Goal: Register for event/course

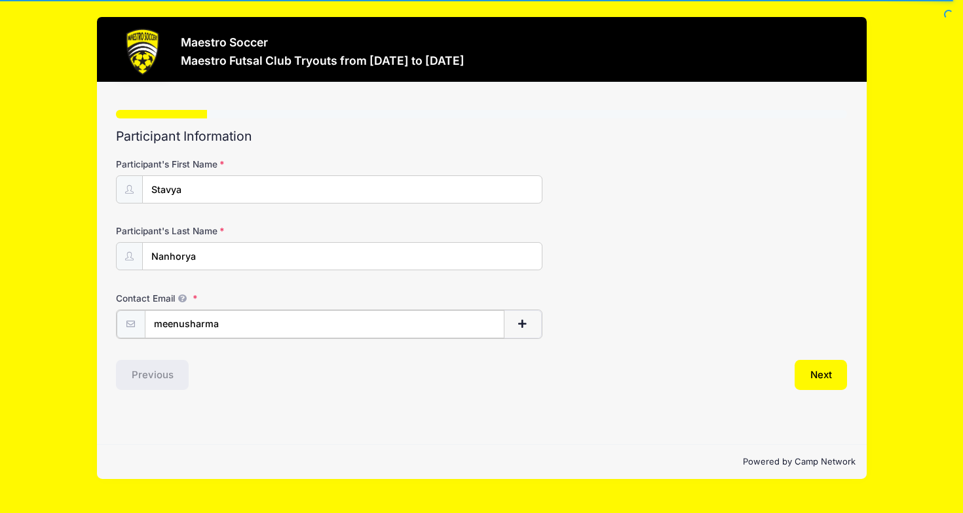
type input "[EMAIL_ADDRESS][DOMAIN_NAME]"
click at [432, 394] on div "Step 1 /7 Step 1 Step 2 Step 3 Step 4 Step 5 Policies Extra Items Summary Parti…" at bounding box center [482, 264] width 770 height 362
click at [820, 372] on button "Next" at bounding box center [820, 374] width 53 height 30
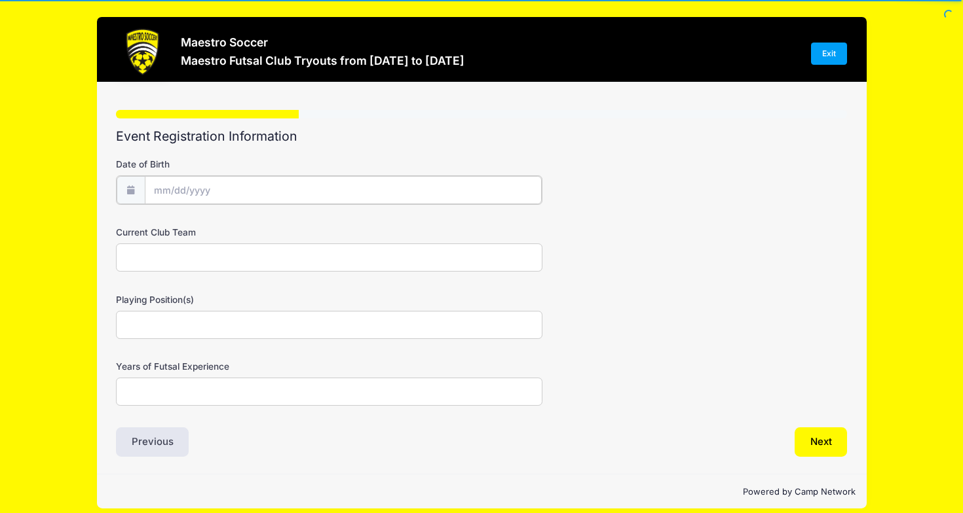
click at [160, 189] on input "Date of Birth" at bounding box center [343, 190] width 397 height 28
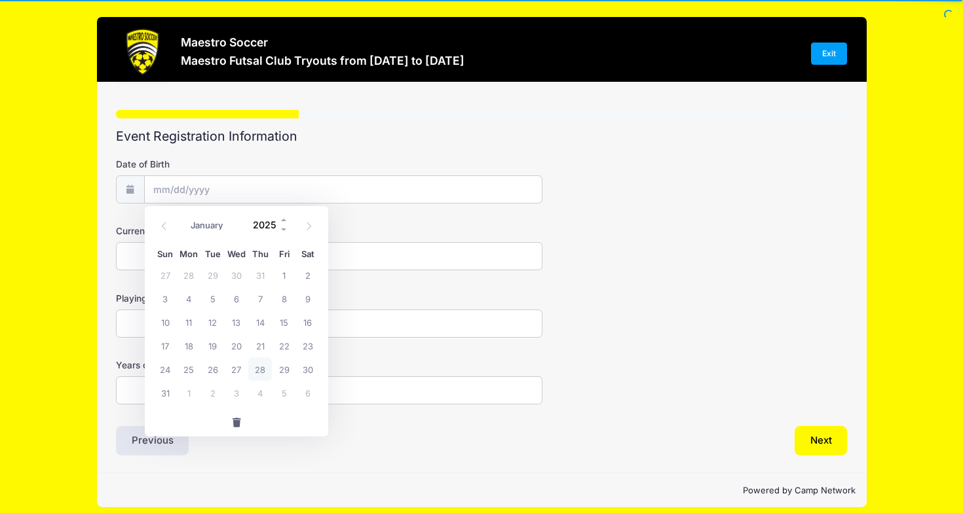
click at [268, 227] on input "2025" at bounding box center [267, 225] width 43 height 20
type input "2015"
select select "8"
click at [239, 350] on span "23" at bounding box center [237, 346] width 24 height 24
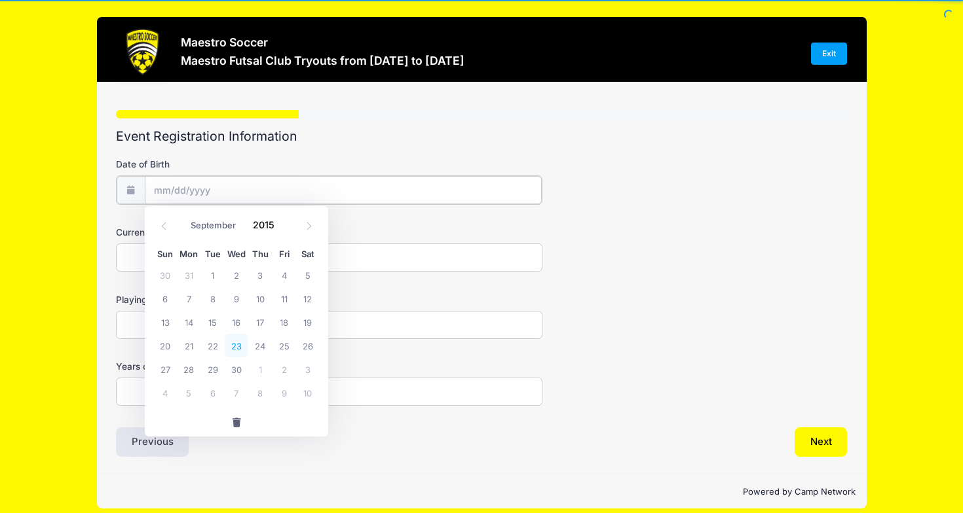
type input "09/23/2015"
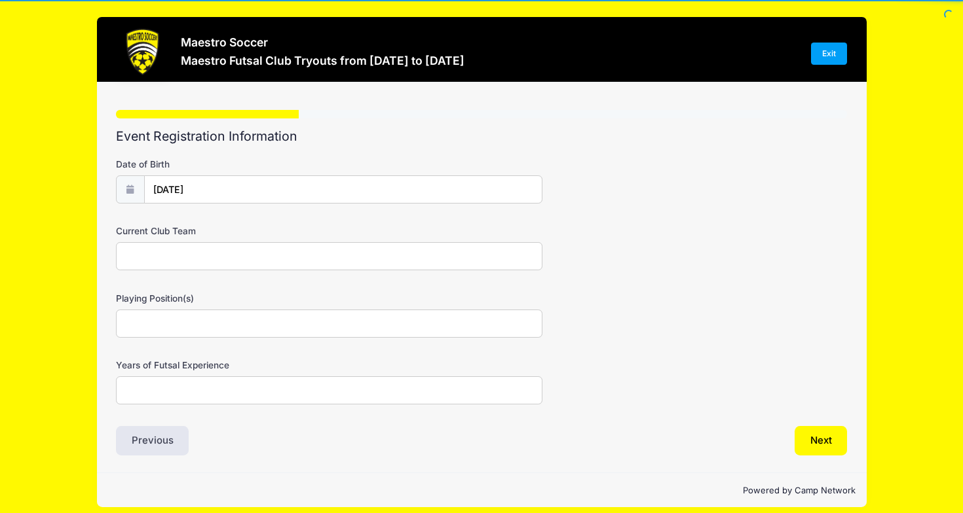
click at [158, 262] on input "Current Club Team" at bounding box center [329, 256] width 426 height 28
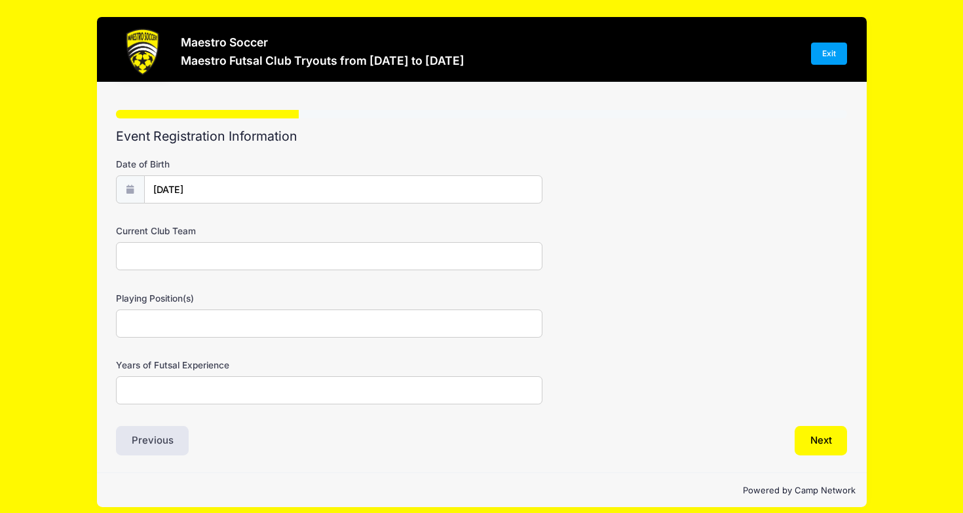
click at [234, 258] on input "Current Club Team" at bounding box center [329, 256] width 426 height 28
paste input "FC Berna-Legacy"
type input "FC Berna-Legacy White"
click at [246, 324] on input "Playing Position(s)" at bounding box center [329, 324] width 426 height 28
click at [291, 393] on input "Years of Futsal Experience" at bounding box center [329, 391] width 426 height 28
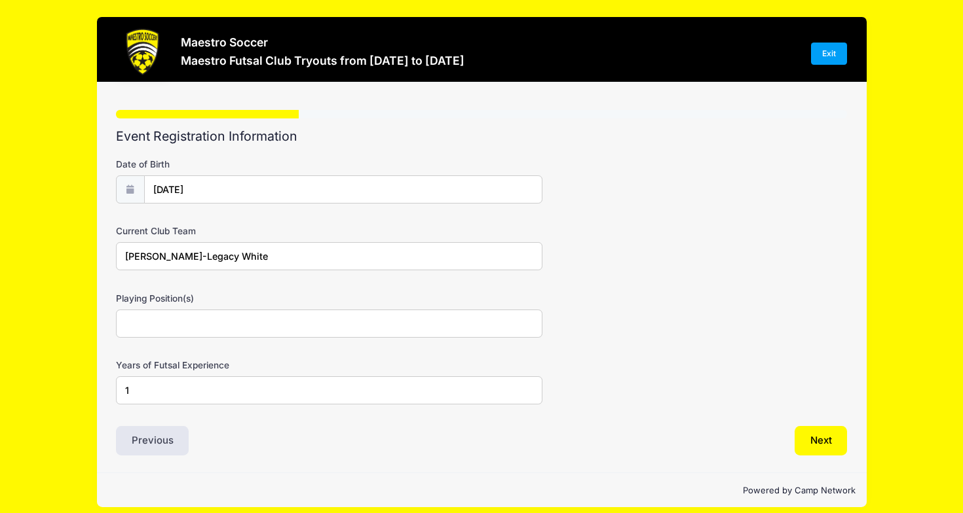
type input "1"
click at [304, 327] on input "Playing Position(s)" at bounding box center [329, 324] width 426 height 28
type input "forward"
click at [689, 382] on div "Years of Futsal Experience 1" at bounding box center [482, 382] width 732 height 46
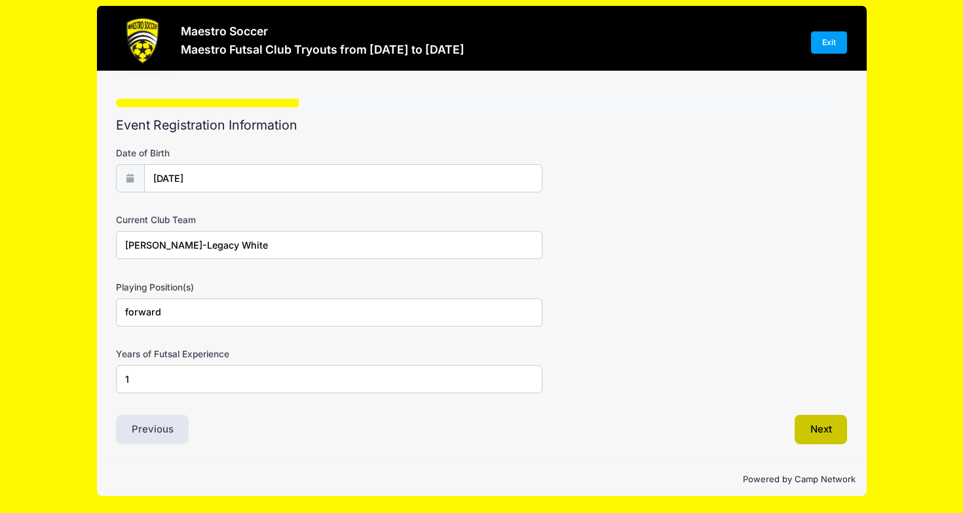
click at [823, 430] on button "Next" at bounding box center [820, 430] width 53 height 30
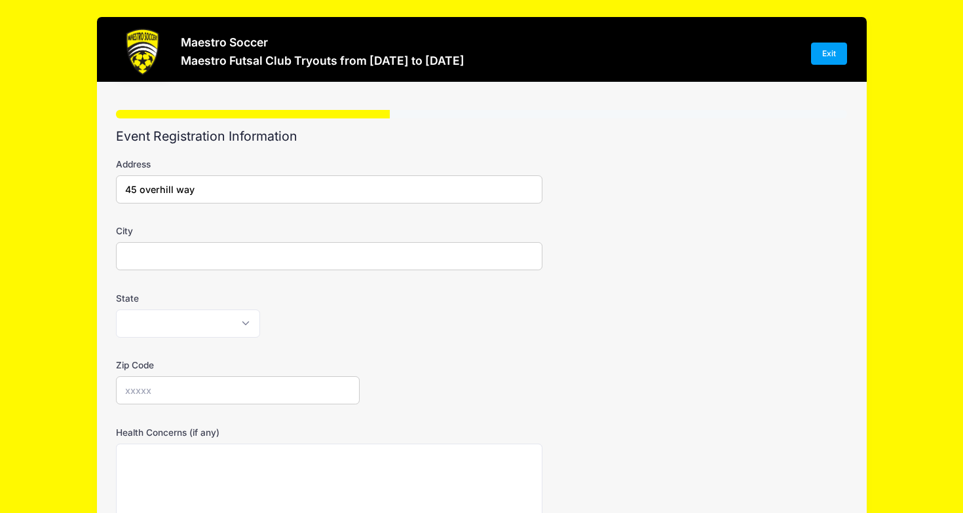
type input "45 overhill way"
type input "Berkeley Heights"
select select "NJ"
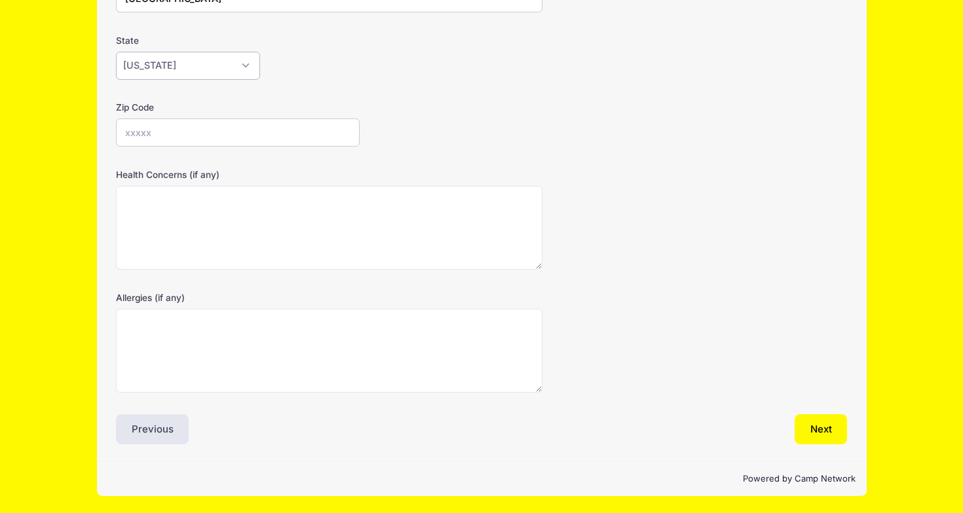
scroll to position [257, 0]
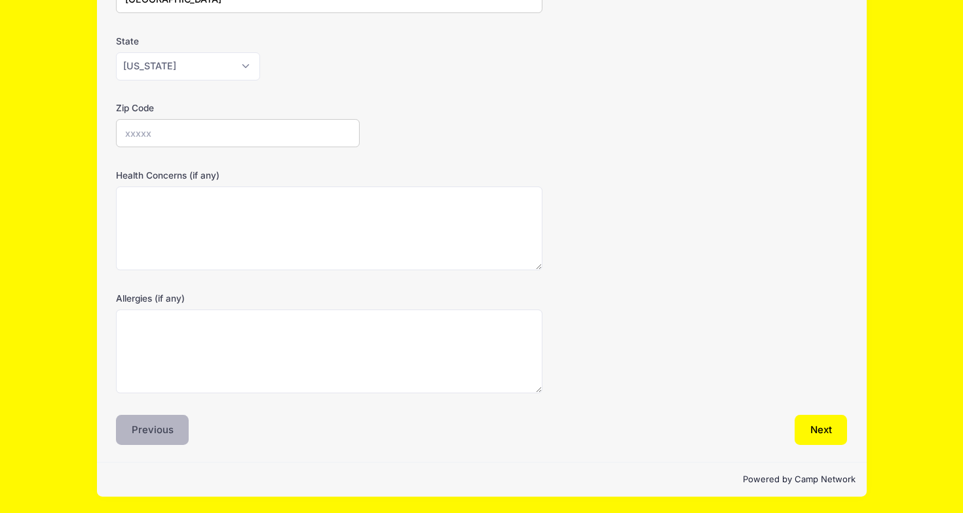
click at [157, 432] on button "Previous" at bounding box center [152, 430] width 73 height 30
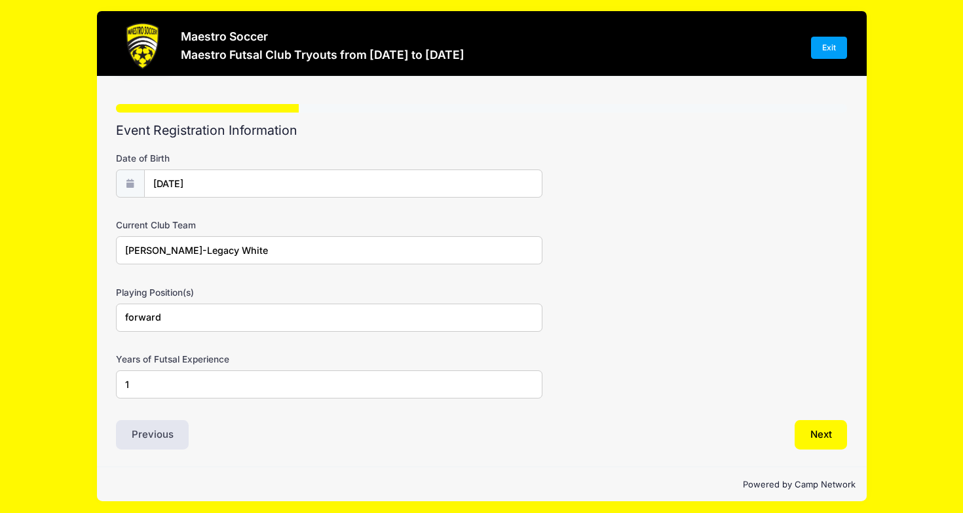
scroll to position [0, 0]
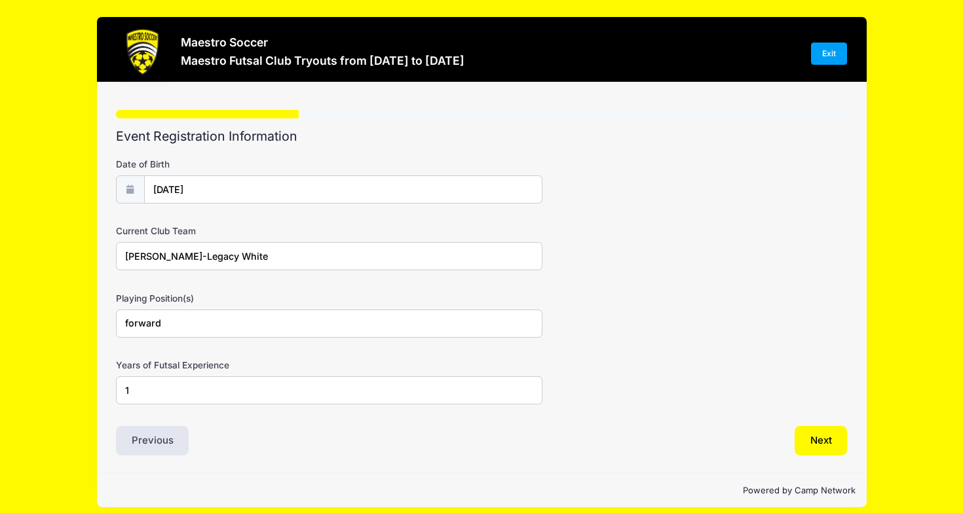
drag, startPoint x: 167, startPoint y: 324, endPoint x: 102, endPoint y: 324, distance: 64.8
click at [102, 324] on div "Step 2 /7 Step 1 Step 2 Step 3 Step 4 Step 5 Policies Extra Items Summary Parti…" at bounding box center [482, 278] width 770 height 391
type input "Mid field"
click at [818, 443] on button "Next" at bounding box center [820, 441] width 53 height 30
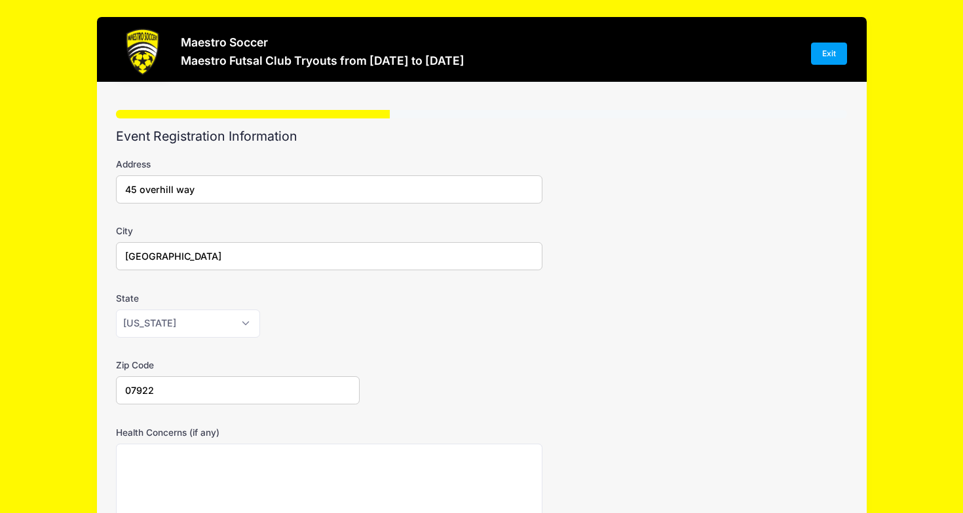
type input "07922"
click at [455, 402] on div "Zip Code 07922" at bounding box center [482, 382] width 732 height 46
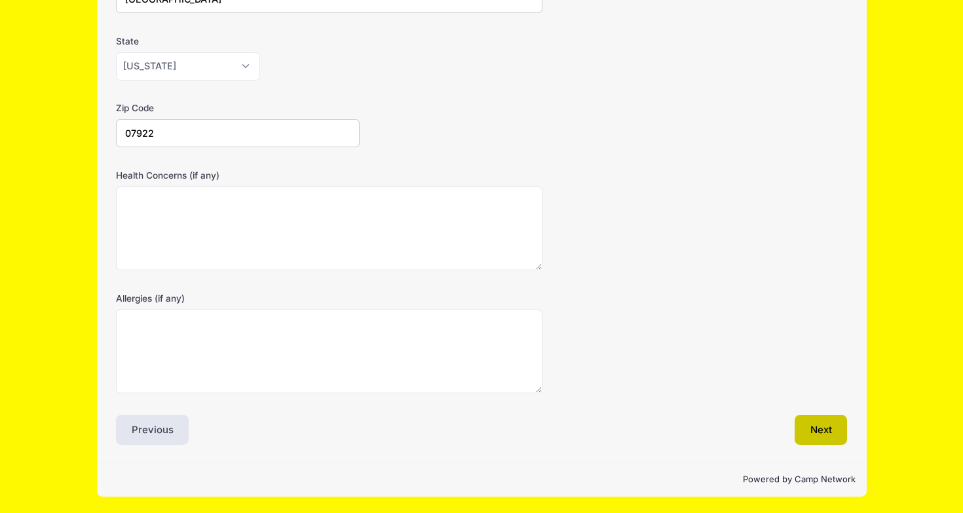
click at [814, 430] on button "Next" at bounding box center [820, 430] width 53 height 30
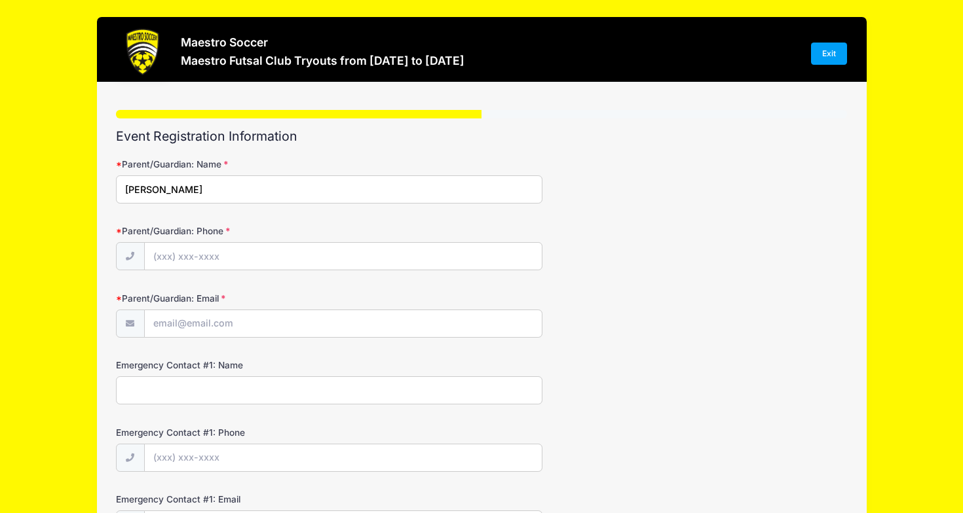
type input "Meenu Sharma"
type input "(732) 519-1062"
type input "[EMAIL_ADDRESS][DOMAIN_NAME]"
click at [293, 291] on form "Parent/Guardian: Name Meenu Sharma Parent/Guardian: Phone (732) 519-1062 Parent…" at bounding box center [482, 449] width 732 height 582
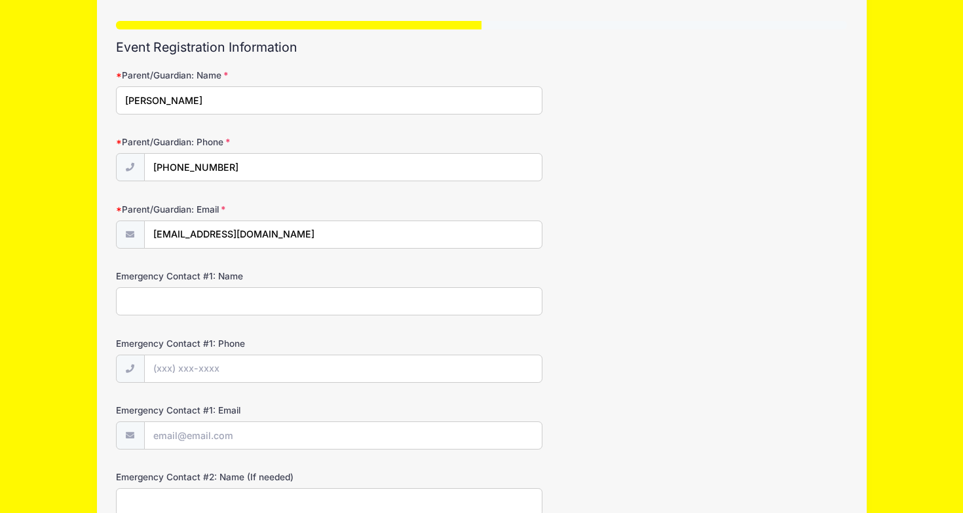
scroll to position [93, 0]
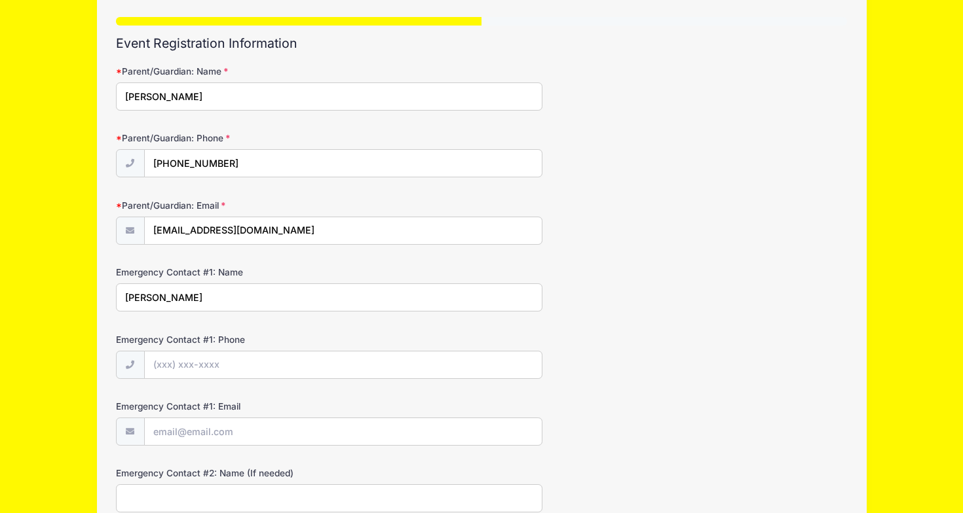
type input "Shirshak Nanhorya"
click at [504, 344] on div "Emergency Contact #1: Phone" at bounding box center [482, 356] width 732 height 46
type input "(617) 750-5818"
type input "shirshak.nanhorya@gmail.com"
click at [593, 400] on form "Parent/Guardian: Name Meenu Sharma Parent/Guardian: Phone (732) 519-1062 Parent…" at bounding box center [482, 356] width 732 height 582
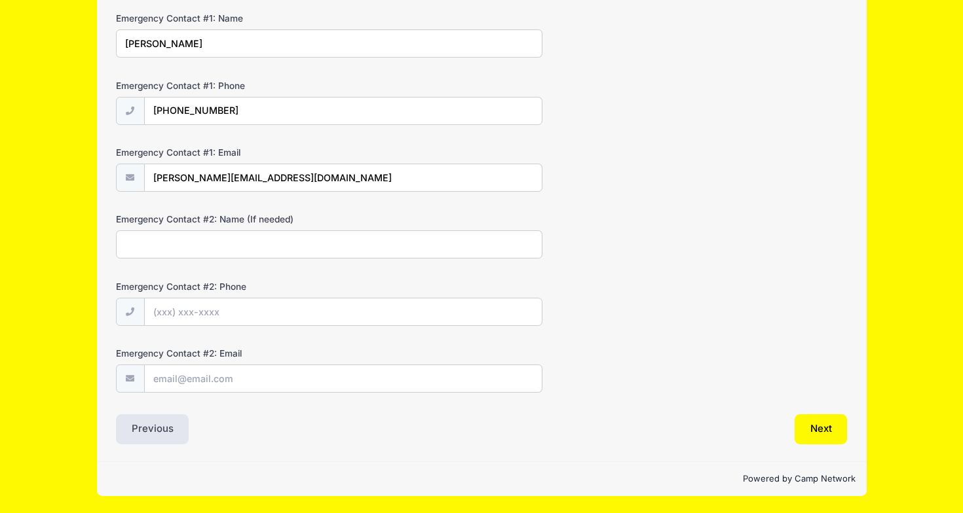
scroll to position [350, 0]
type input "Neha"
type input "(919) 271-8678"
click at [383, 449] on div "Step 4 /7 Step 1 Step 2 Step 3 Step 4 Step 5 Policies Extra Items Summary Parti…" at bounding box center [482, 98] width 770 height 726
click at [827, 432] on button "Next" at bounding box center [820, 430] width 53 height 30
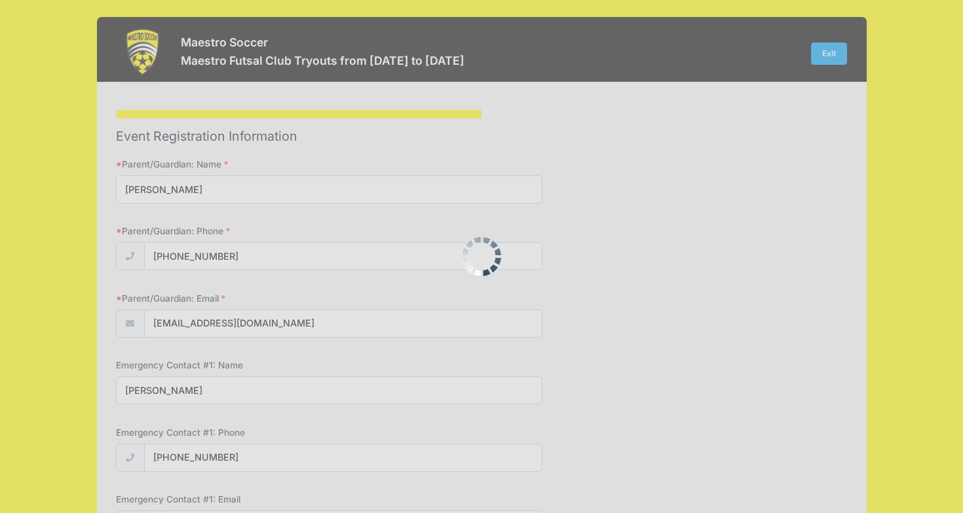
scroll to position [0, 0]
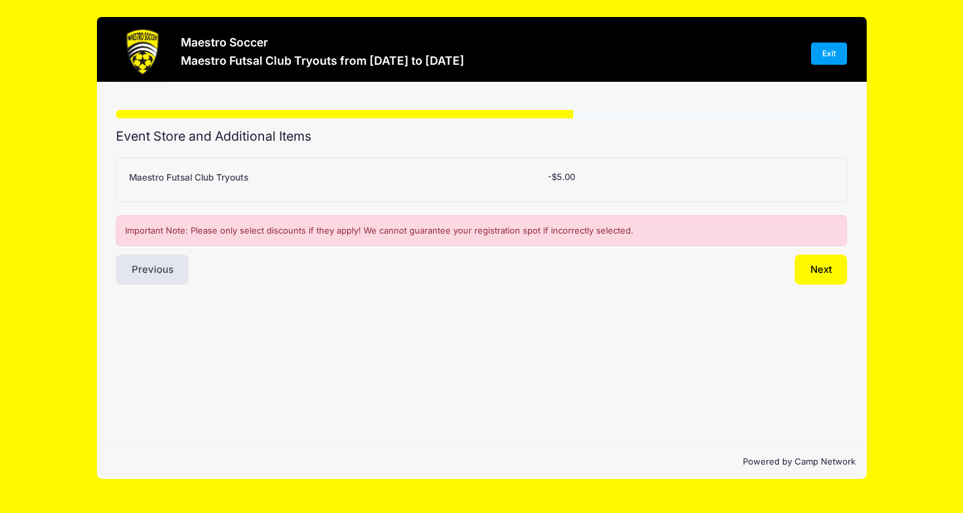
click at [476, 181] on div "Maestro Futsal Club Tryouts" at bounding box center [332, 180] width 418 height 18
click at [561, 181] on span "-$5.00" at bounding box center [562, 177] width 28 height 10
click at [809, 278] on button "Next" at bounding box center [820, 270] width 53 height 30
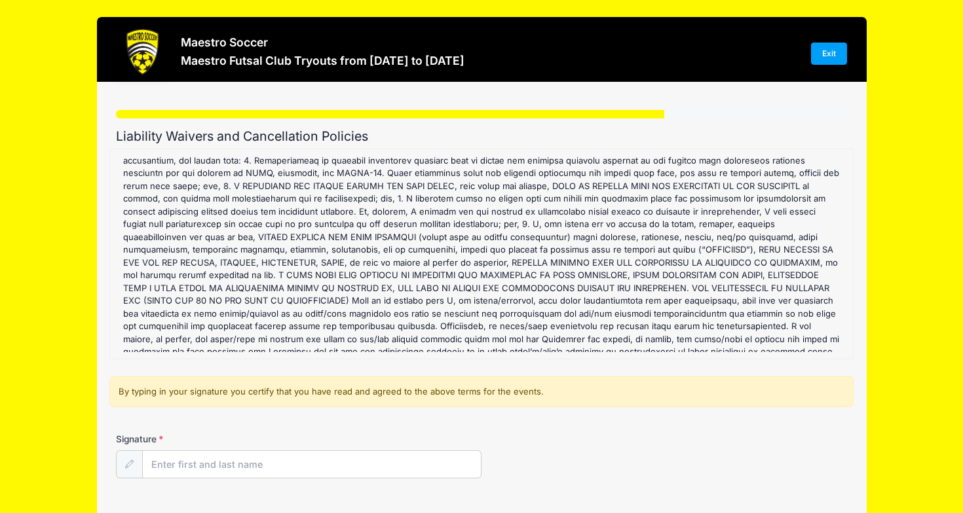
scroll to position [77, 0]
click at [246, 465] on input "Signature" at bounding box center [312, 465] width 338 height 28
type input "Meenu Sharma"
click at [535, 425] on form "Maestro Futsal Club Tryouts Refund Policy : N/A Maestro Futsal Club Tryouts Wai…" at bounding box center [482, 325] width 732 height 352
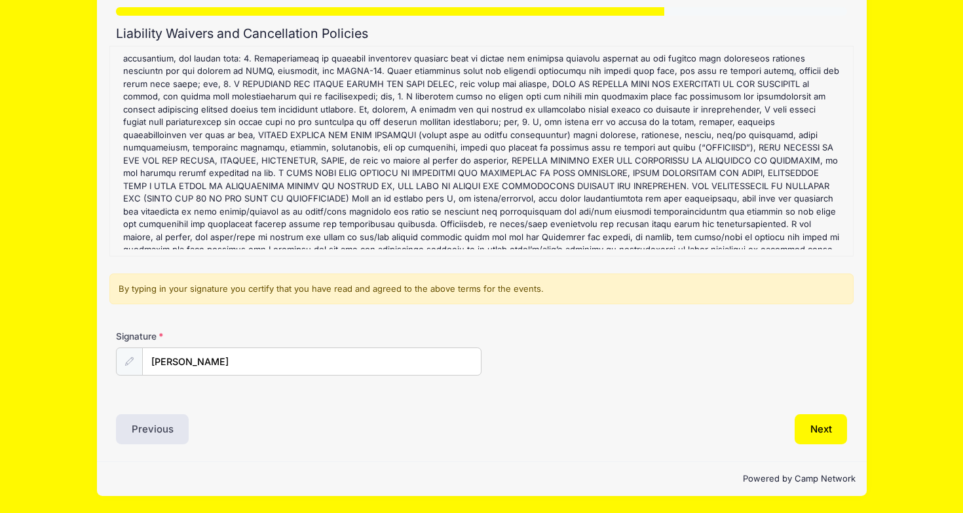
scroll to position [102, 0]
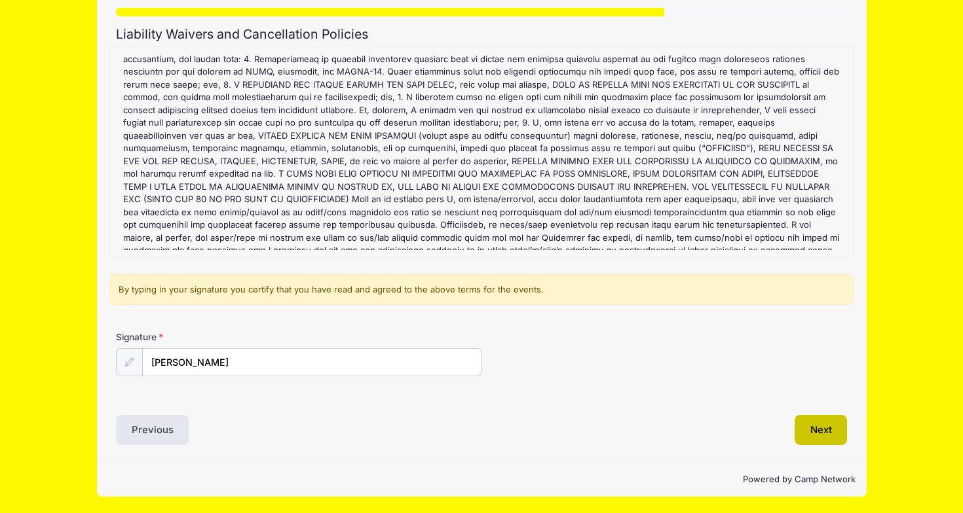
click at [816, 435] on button "Next" at bounding box center [820, 430] width 53 height 30
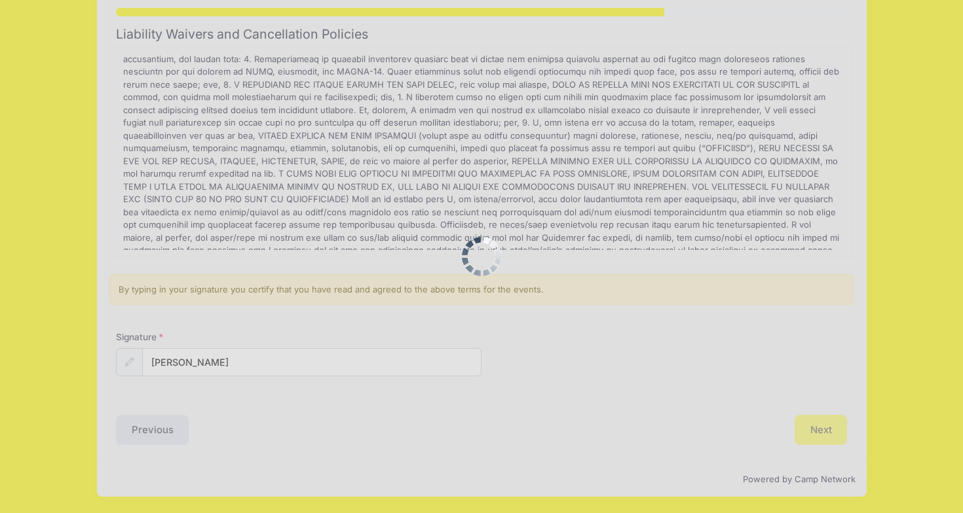
scroll to position [0, 0]
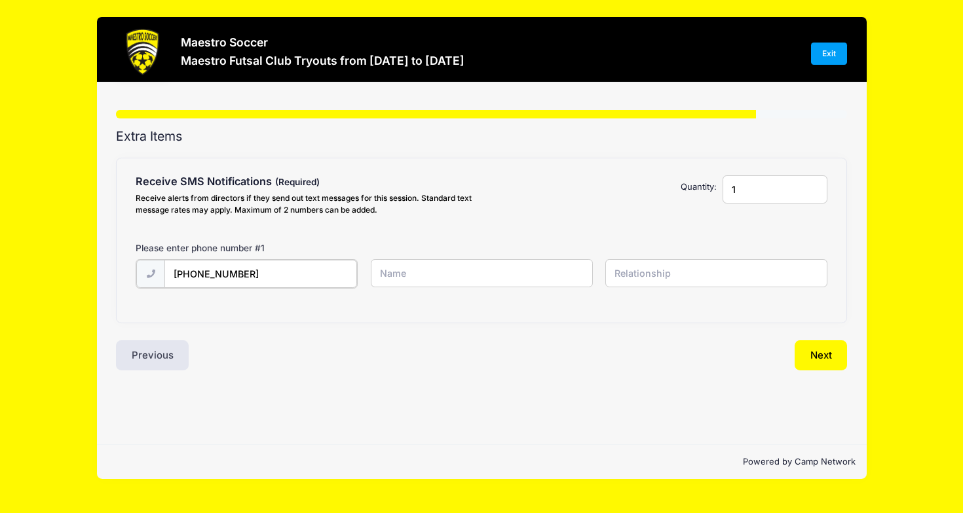
type input "(732) 519-1062"
type input "Meenu"
type input "Mom"
click at [525, 377] on div "Step 7 /7 Step 1 Step 2 Step 3 Step 4 Step 5 Policies Extra Items Summary Parti…" at bounding box center [482, 264] width 770 height 362
click at [820, 360] on button "Next" at bounding box center [820, 354] width 53 height 30
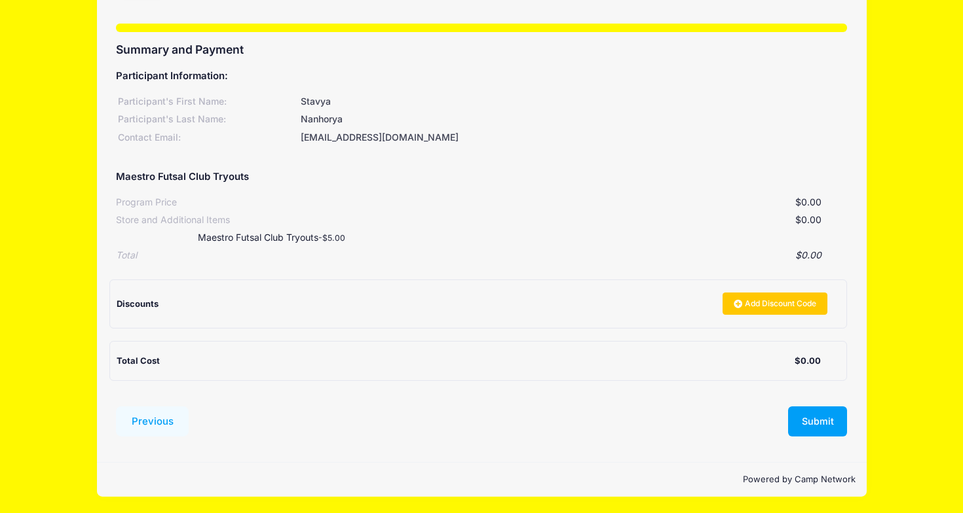
scroll to position [86, 0]
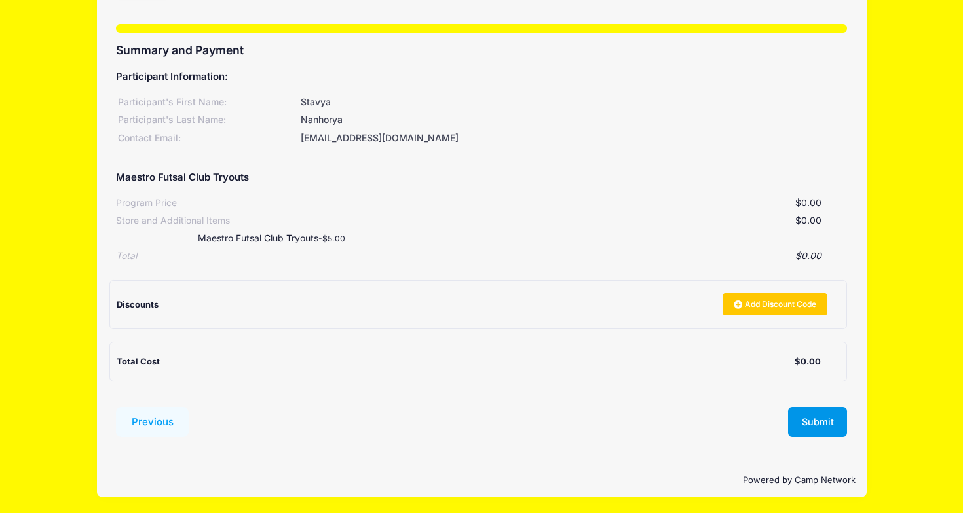
click at [819, 420] on button "Submit" at bounding box center [817, 422] width 59 height 30
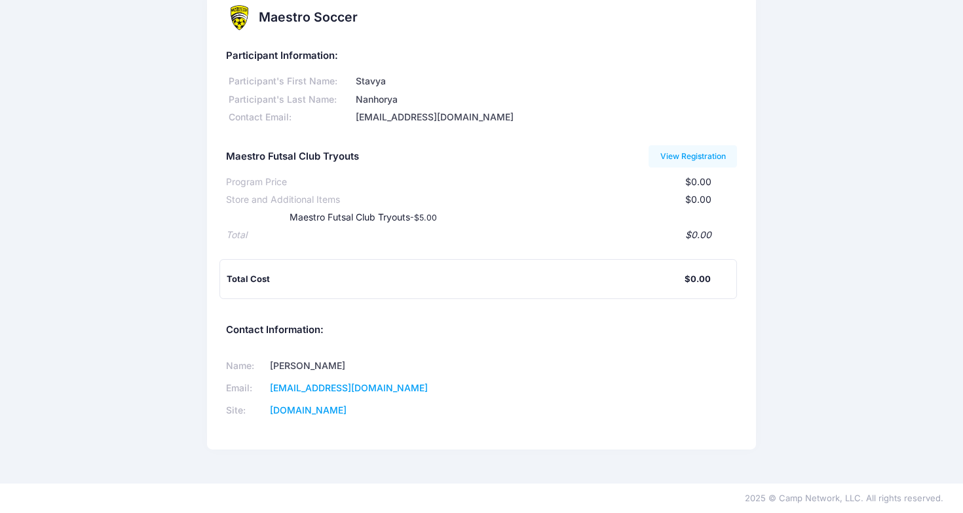
scroll to position [22, 0]
